Goal: Task Accomplishment & Management: Manage account settings

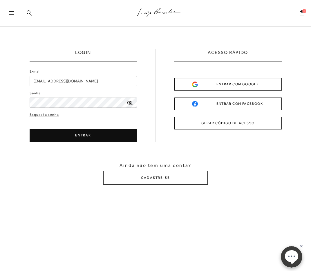
click at [91, 131] on button "ENTRAR" at bounding box center [83, 135] width 107 height 13
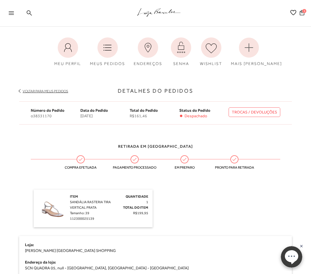
click at [48, 211] on img at bounding box center [52, 208] width 29 height 29
click at [67, 48] on icon at bounding box center [68, 47] width 20 height 20
click at [251, 111] on link "TROCAS / DEVOLUÇÕES" at bounding box center [255, 112] width 52 height 10
